Goal: Use online tool/utility: Utilize a website feature to perform a specific function

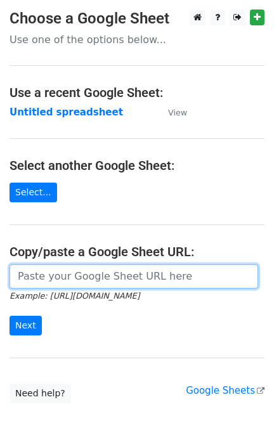
click at [70, 278] on input "url" at bounding box center [134, 277] width 249 height 24
paste input "[URL][DOMAIN_NAME]"
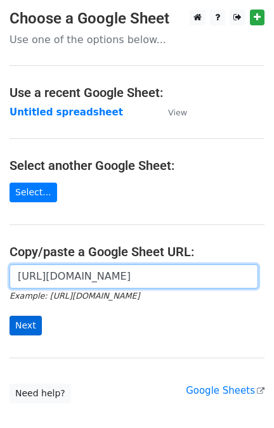
type input "[URL][DOMAIN_NAME]"
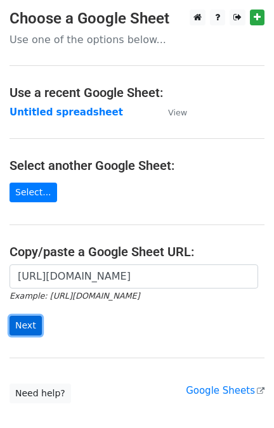
click at [30, 323] on input "Next" at bounding box center [26, 326] width 32 height 20
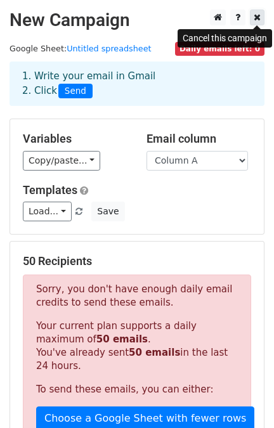
click at [258, 16] on icon at bounding box center [257, 17] width 7 height 9
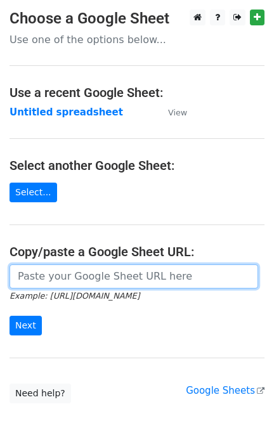
click at [37, 275] on input "url" at bounding box center [134, 277] width 249 height 24
paste input "[URL][DOMAIN_NAME]"
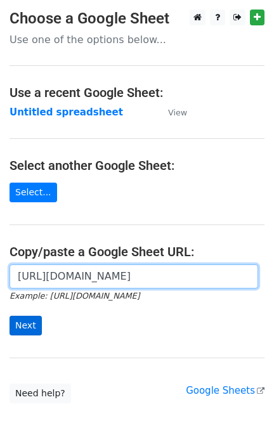
type input "[URL][DOMAIN_NAME]"
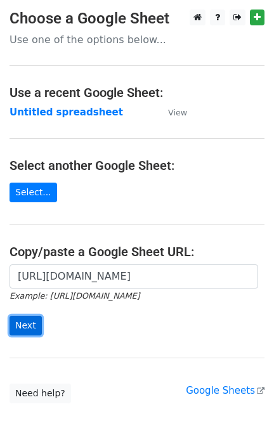
click at [30, 327] on input "Next" at bounding box center [26, 326] width 32 height 20
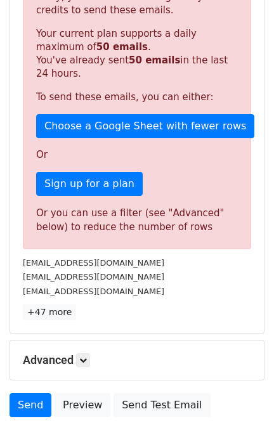
scroll to position [317, 0]
